Goal: Information Seeking & Learning: Learn about a topic

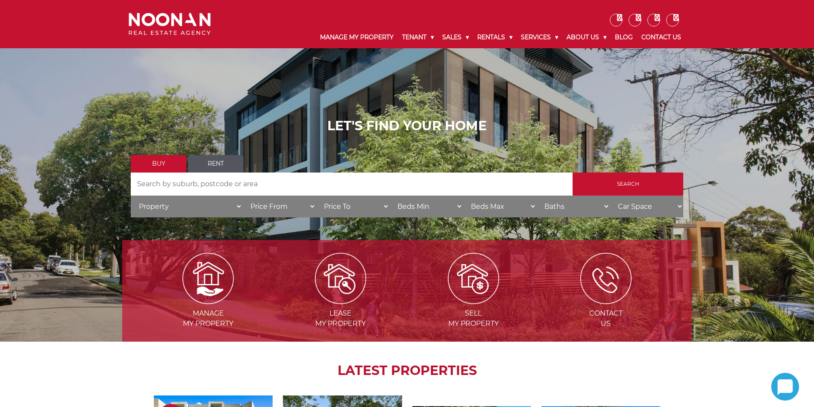
click at [227, 162] on link "Rent" at bounding box center [216, 164] width 56 height 18
click at [209, 181] on input "Search by Address" at bounding box center [352, 184] width 442 height 23
type input "carlton"
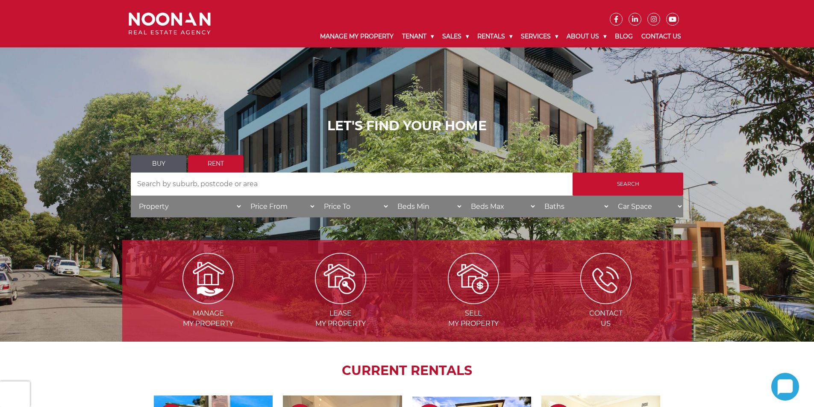
click at [206, 188] on input "Search by Address" at bounding box center [352, 184] width 442 height 23
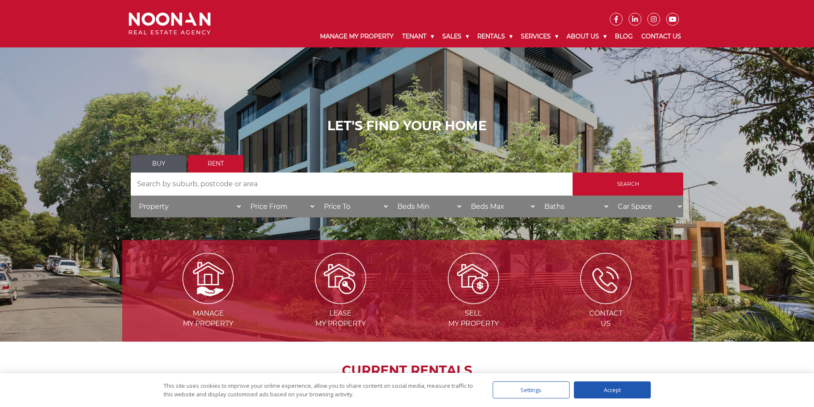
click at [206, 187] on input "Search by Address" at bounding box center [352, 184] width 442 height 23
click at [138, 181] on input "carlton" at bounding box center [352, 184] width 442 height 23
type input "Carlton"
click at [652, 180] on input "Search" at bounding box center [628, 184] width 111 height 23
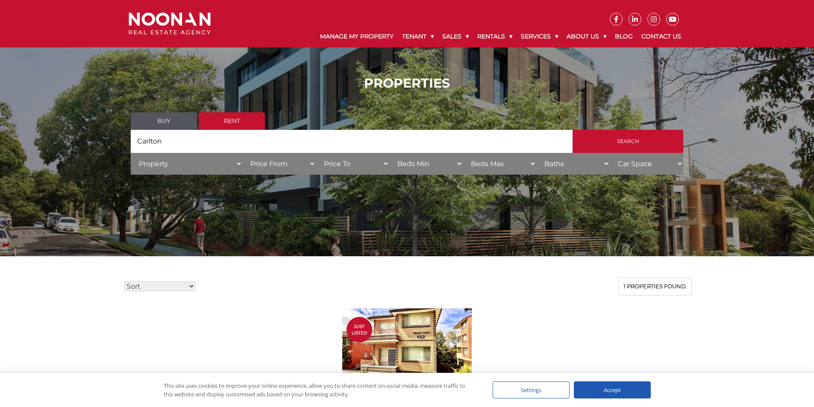
click at [246, 115] on link "Rent" at bounding box center [232, 121] width 66 height 18
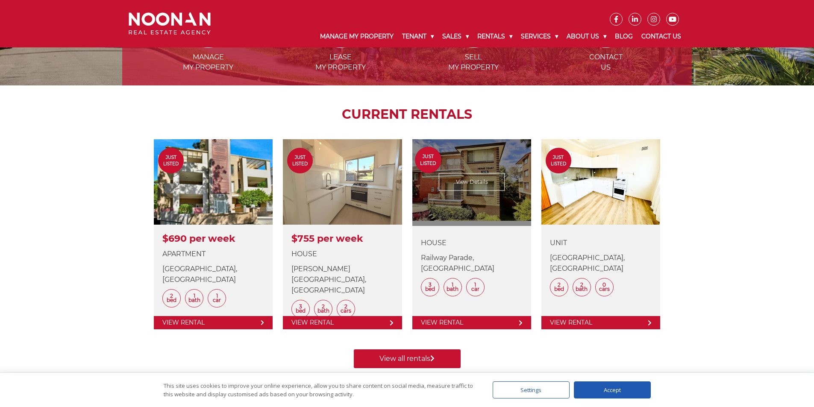
scroll to position [299, 0]
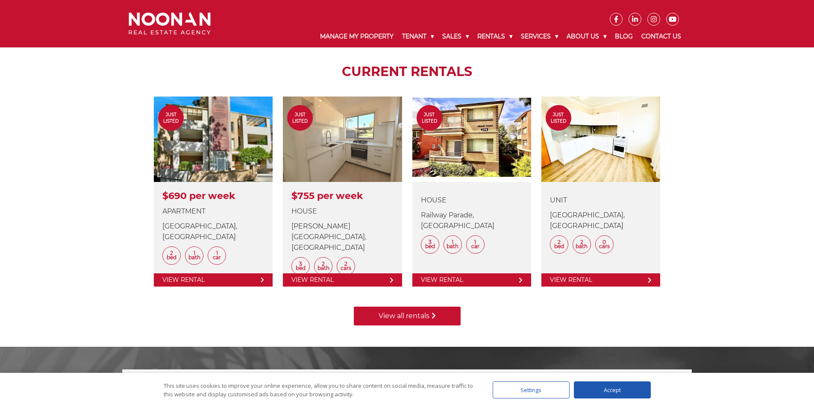
click at [414, 313] on link "View all rentals" at bounding box center [407, 316] width 107 height 19
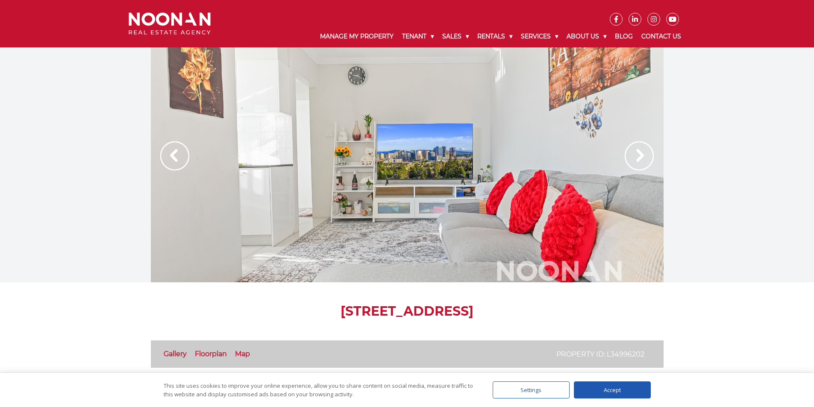
click at [635, 156] on img at bounding box center [639, 155] width 29 height 29
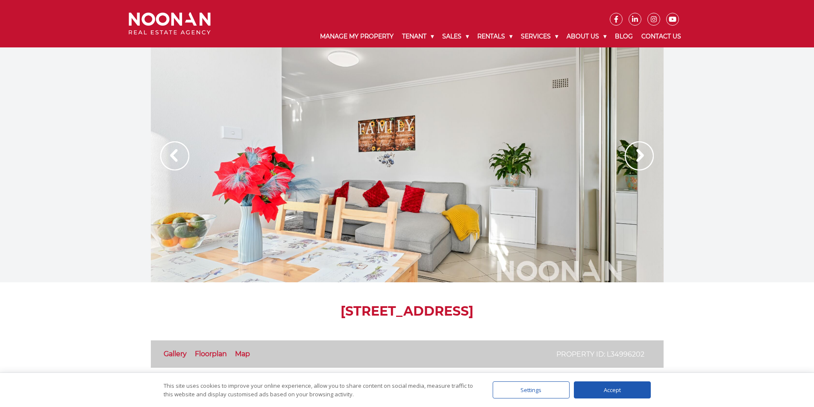
click at [633, 158] on img at bounding box center [639, 155] width 29 height 29
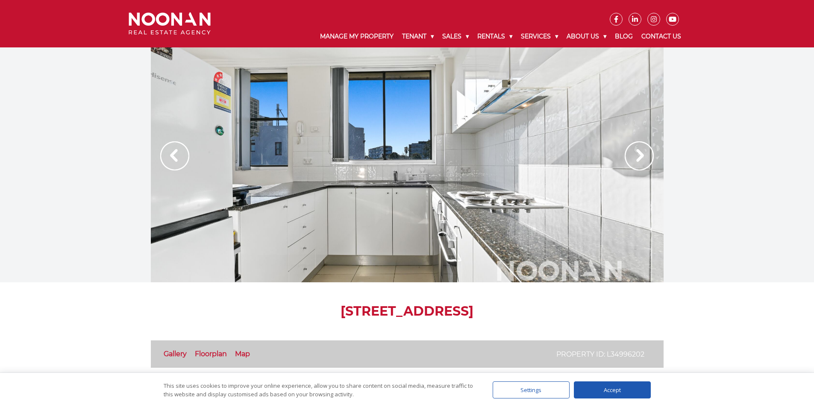
click at [630, 160] on img at bounding box center [639, 155] width 29 height 29
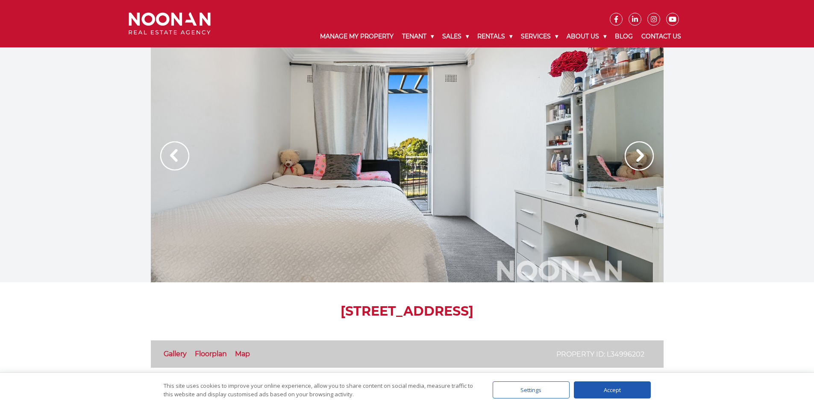
click at [630, 160] on img at bounding box center [639, 155] width 29 height 29
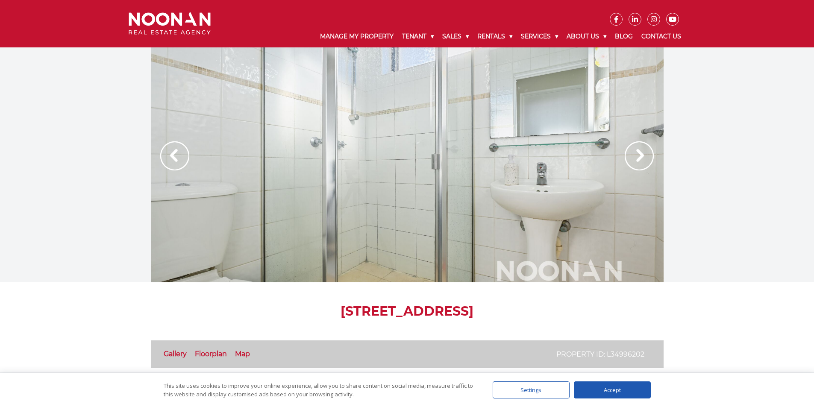
click at [630, 160] on img at bounding box center [639, 155] width 29 height 29
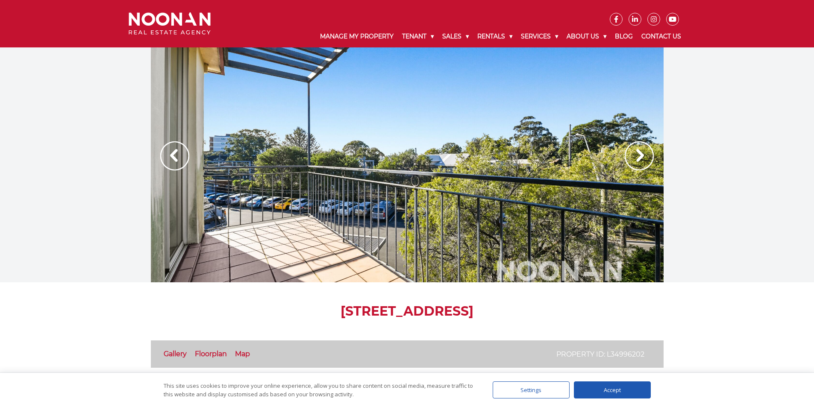
click at [628, 161] on img at bounding box center [639, 155] width 29 height 29
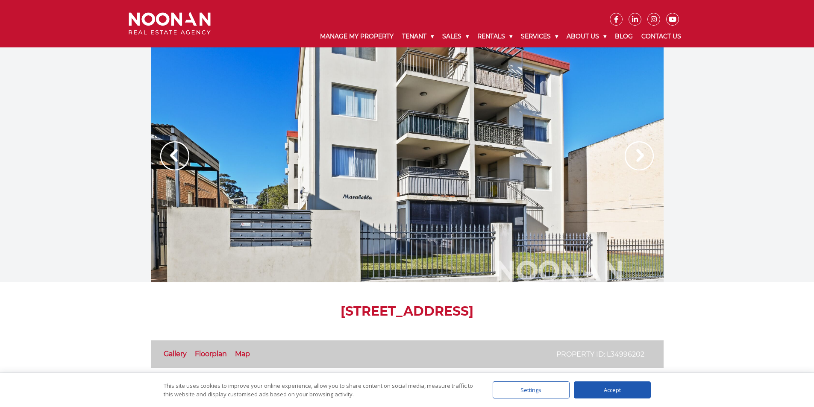
click at [628, 161] on img at bounding box center [639, 155] width 29 height 29
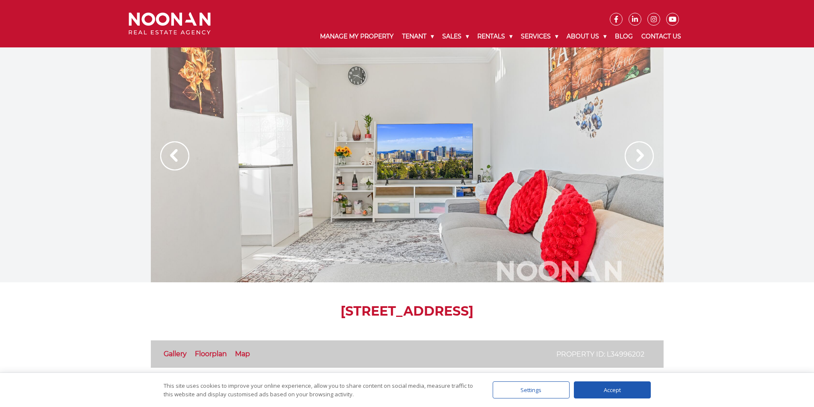
click at [628, 161] on img at bounding box center [639, 155] width 29 height 29
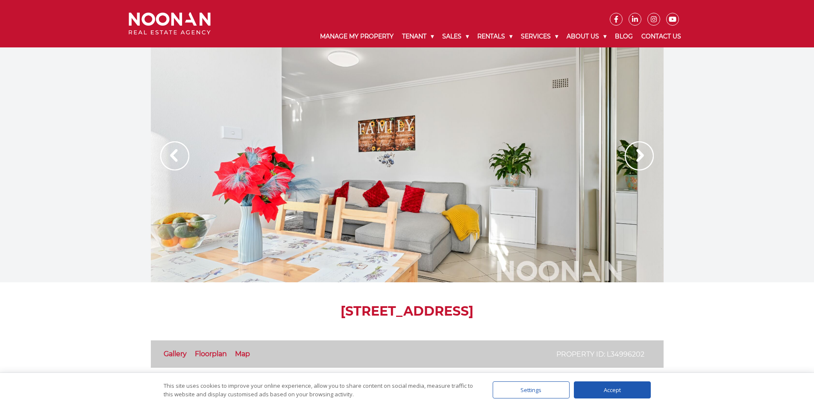
click at [628, 161] on img at bounding box center [639, 155] width 29 height 29
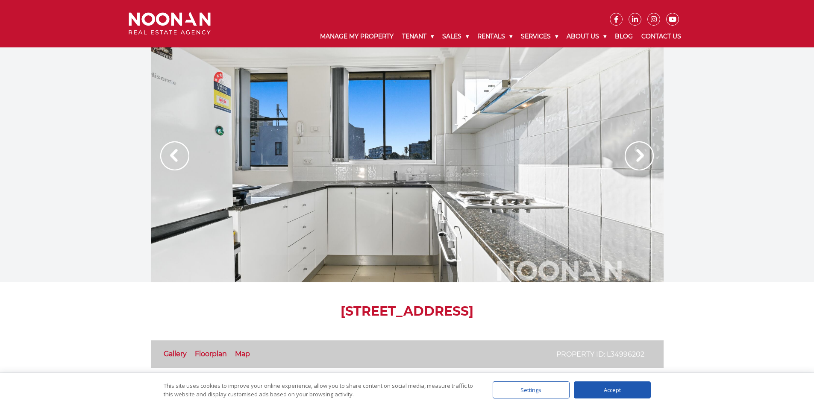
click at [628, 161] on img at bounding box center [639, 155] width 29 height 29
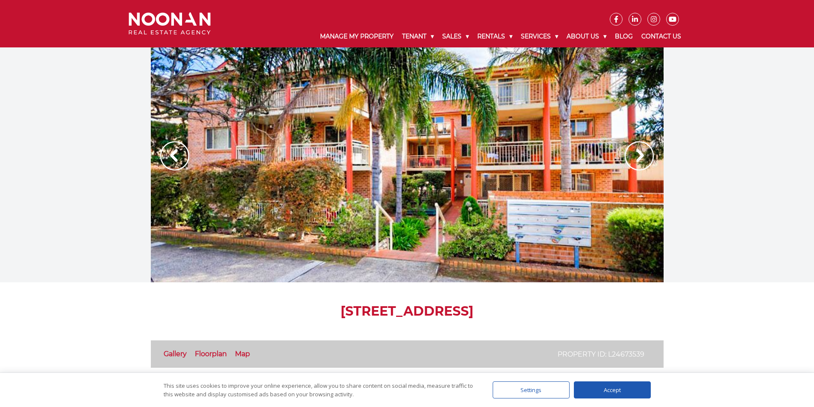
click at [637, 156] on img at bounding box center [639, 155] width 29 height 29
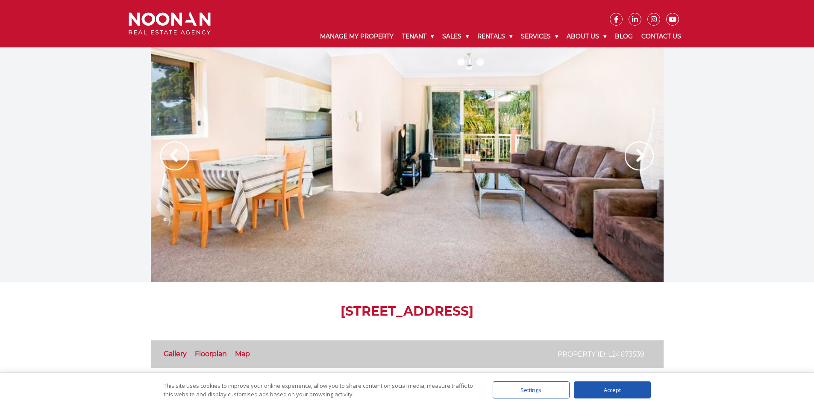
click at [637, 156] on img at bounding box center [639, 155] width 29 height 29
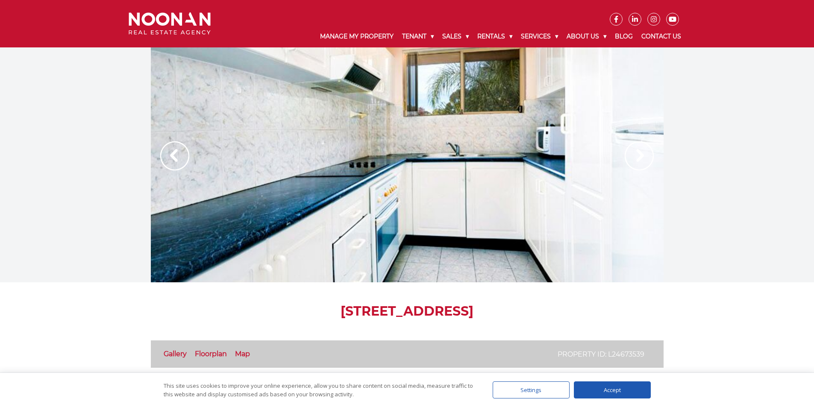
click at [635, 156] on img at bounding box center [639, 155] width 29 height 29
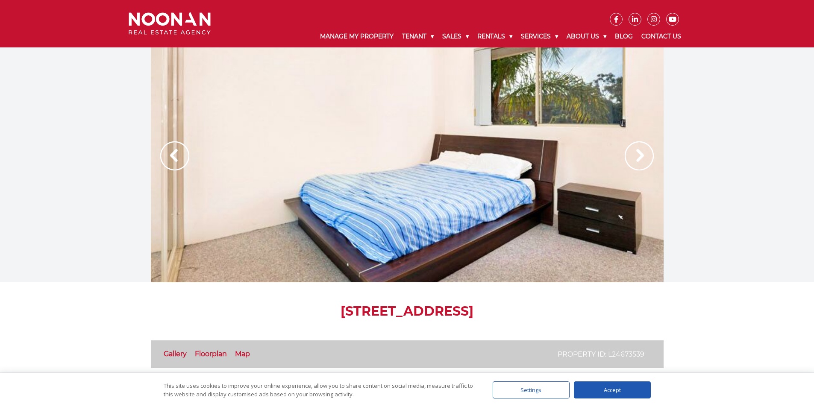
click at [634, 156] on img at bounding box center [639, 155] width 29 height 29
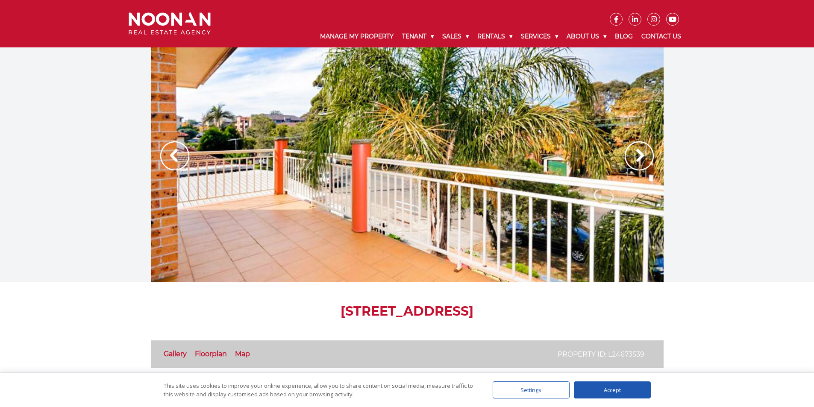
click at [634, 156] on img at bounding box center [639, 155] width 29 height 29
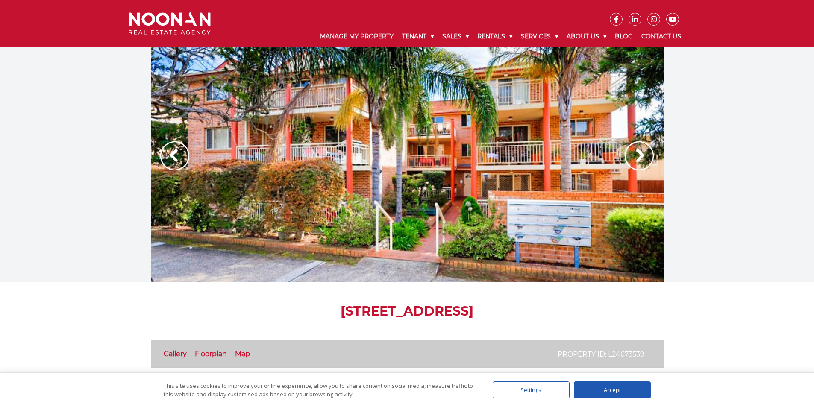
click at [634, 156] on img at bounding box center [639, 155] width 29 height 29
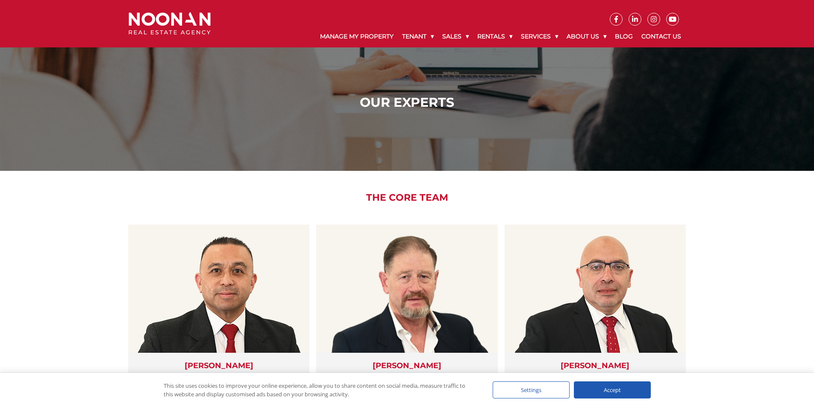
click at [613, 20] on icon at bounding box center [616, 19] width 12 height 7
click at [672, 34] on link "Contact Us" at bounding box center [661, 37] width 48 height 22
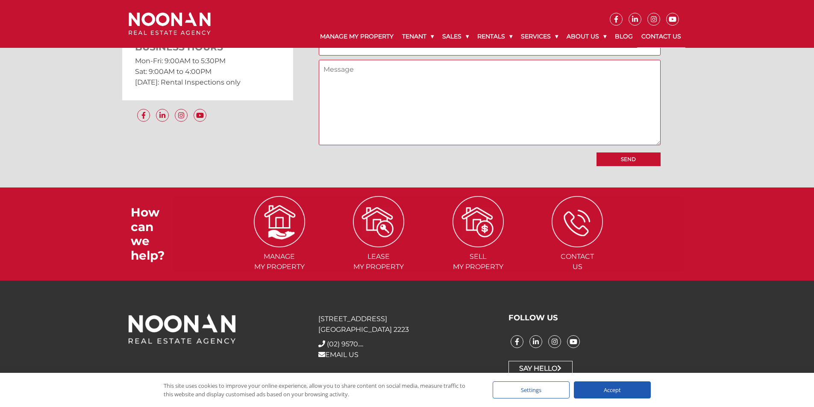
scroll to position [778, 0]
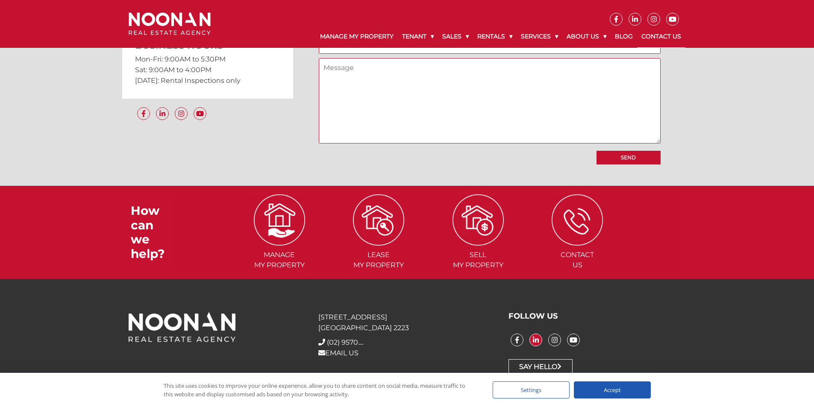
click at [539, 343] on icon at bounding box center [536, 340] width 12 height 7
